Goal: Information Seeking & Learning: Learn about a topic

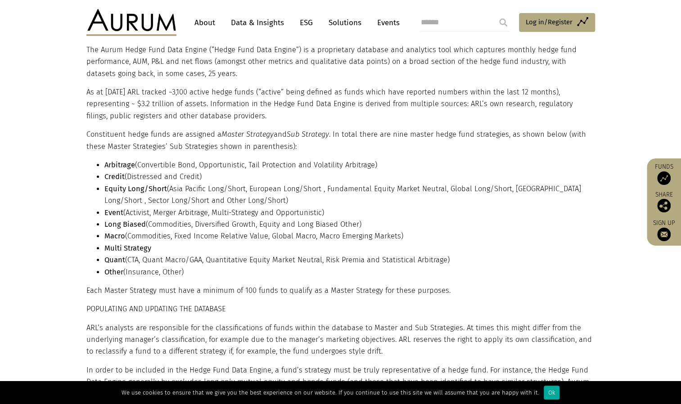
scroll to position [272, 0]
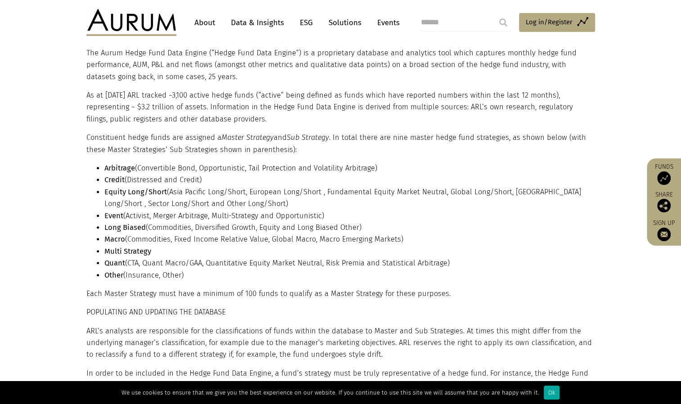
click at [273, 22] on link "Data & Insights" at bounding box center [257, 22] width 62 height 17
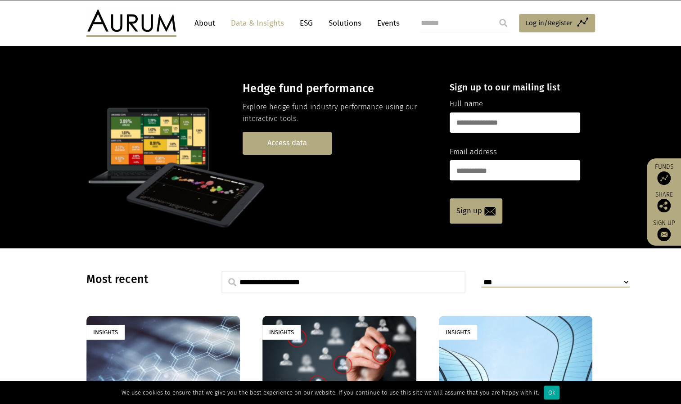
scroll to position [16, 0]
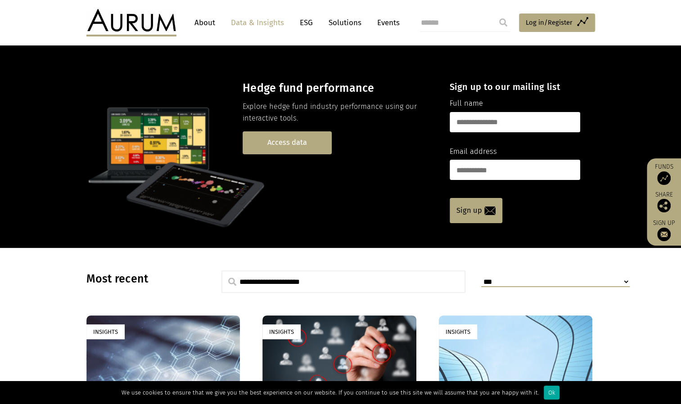
click at [314, 145] on link "Access data" at bounding box center [286, 142] width 89 height 23
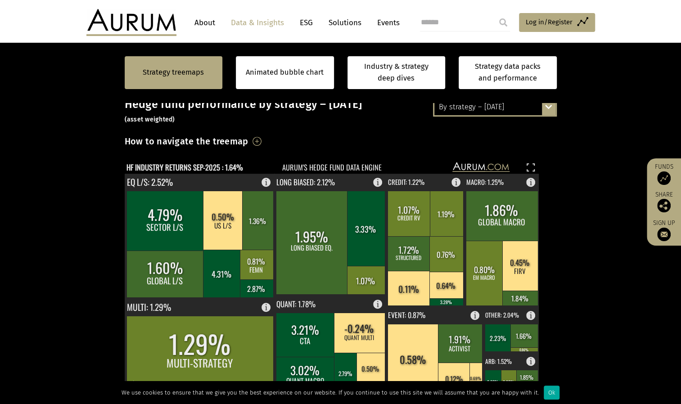
scroll to position [202, 0]
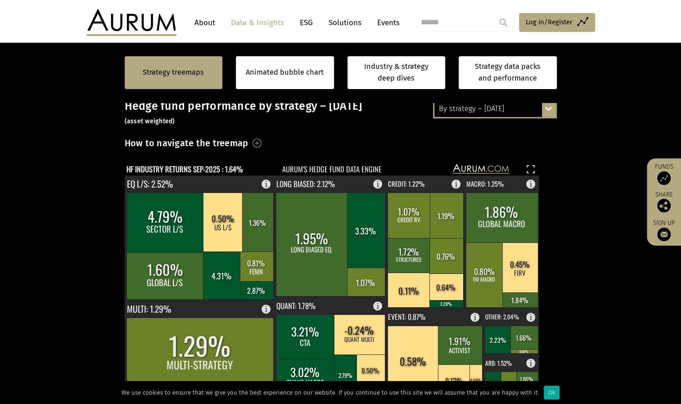
click at [550, 112] on div "By strategy – September 2025 By strategy – September 2025 By strategy – year to…" at bounding box center [495, 108] width 124 height 19
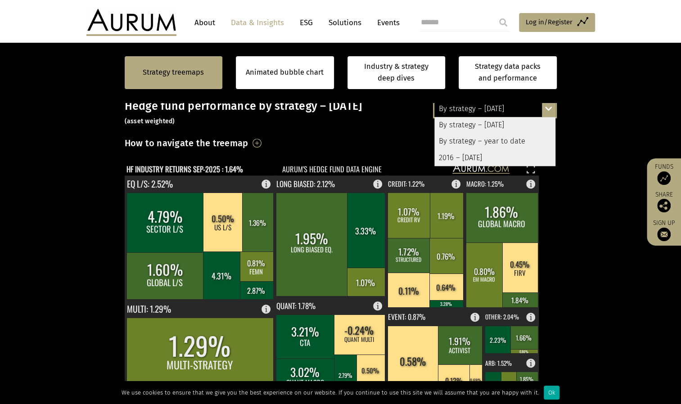
click at [551, 110] on div "By strategy – September 2025 By strategy – September 2025 By strategy – year to…" at bounding box center [495, 108] width 124 height 19
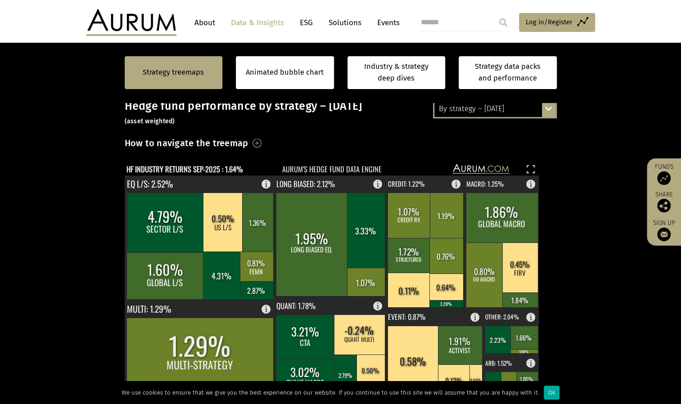
click at [551, 110] on div "By strategy – September 2025 By strategy – September 2025 By strategy – year to…" at bounding box center [495, 108] width 124 height 19
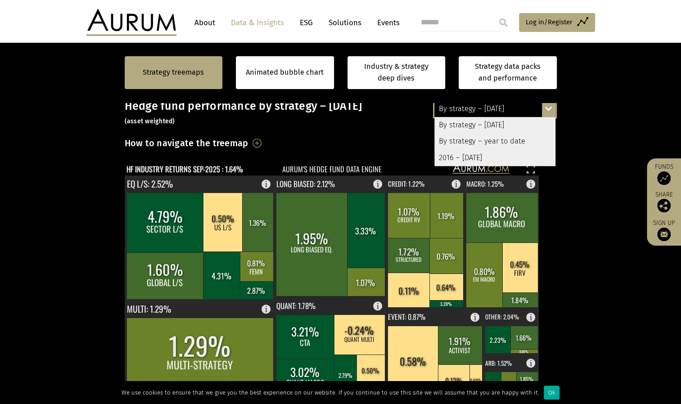
click at [489, 143] on div "By strategy – year to date" at bounding box center [494, 141] width 121 height 16
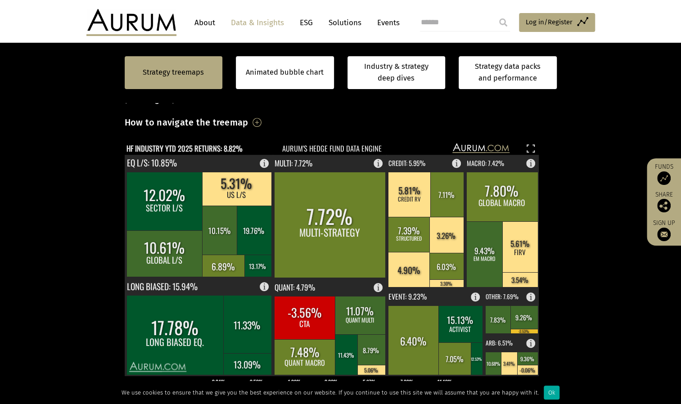
scroll to position [221, 0]
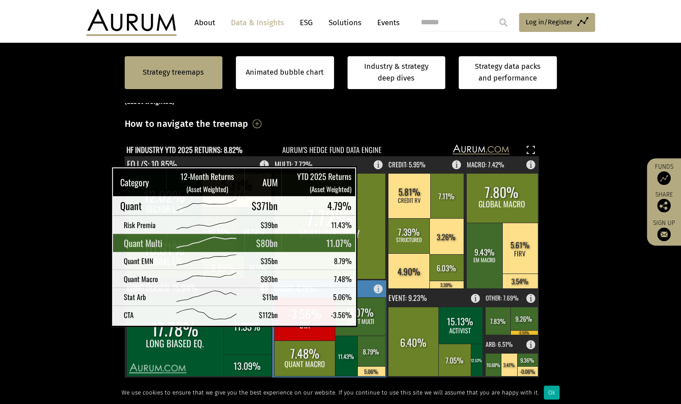
scroll to position [221, 0]
